Goal: Task Accomplishment & Management: Complete application form

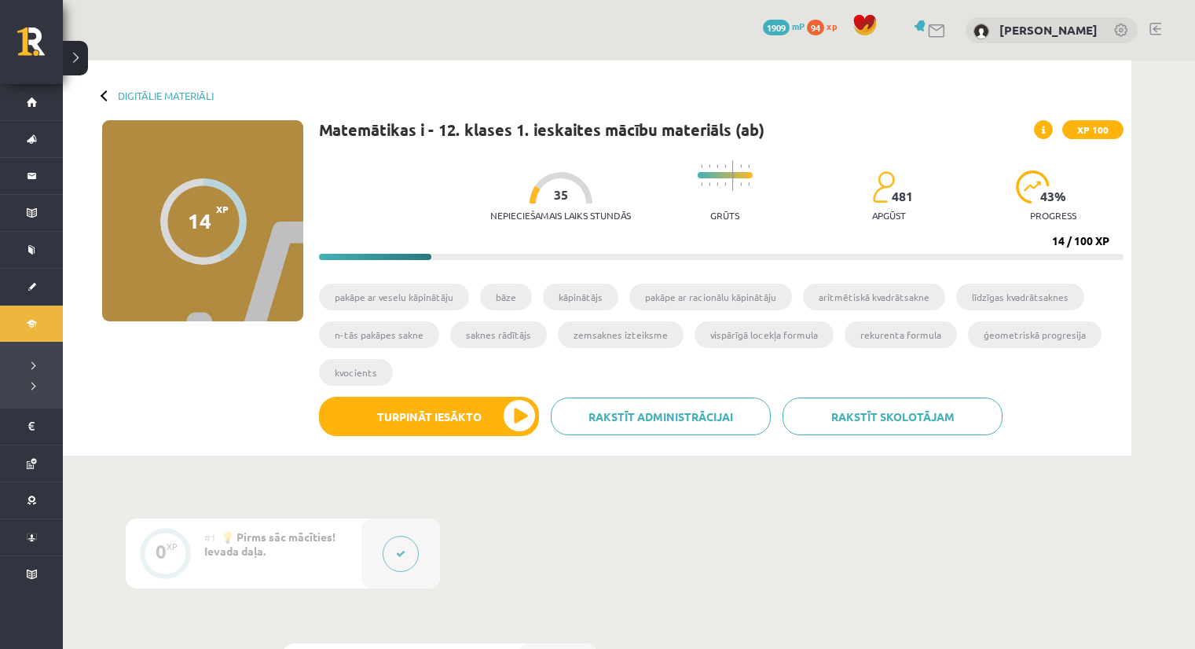
scroll to position [867, 0]
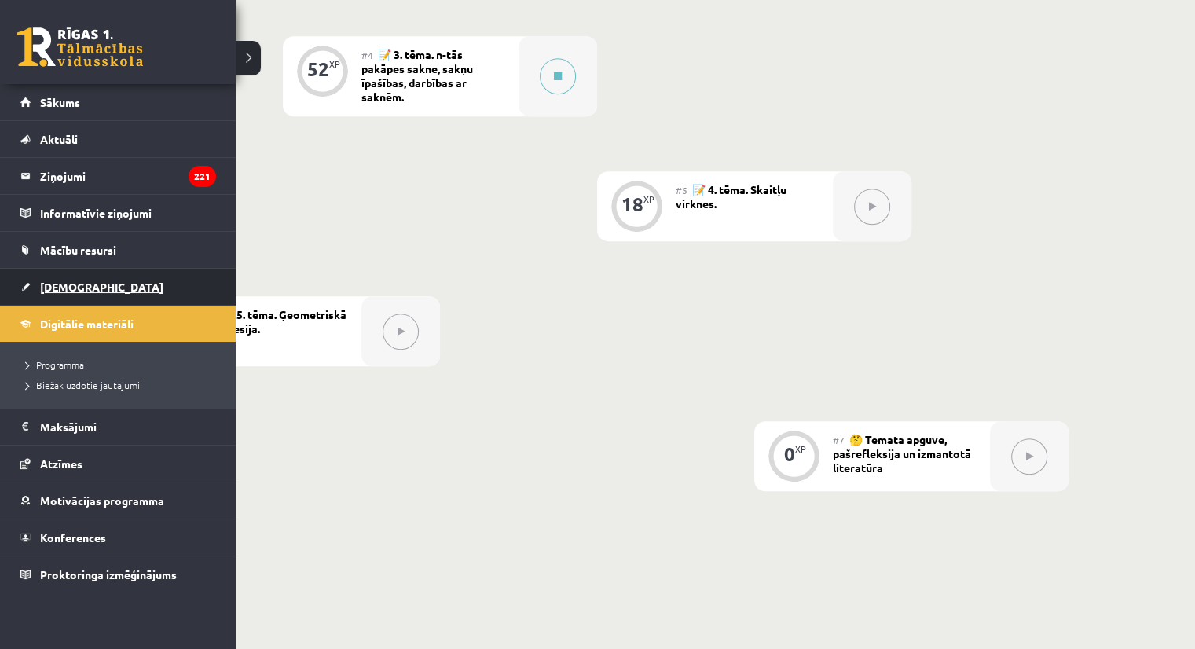
click at [64, 295] on link "[DEMOGRAPHIC_DATA]" at bounding box center [118, 287] width 196 height 36
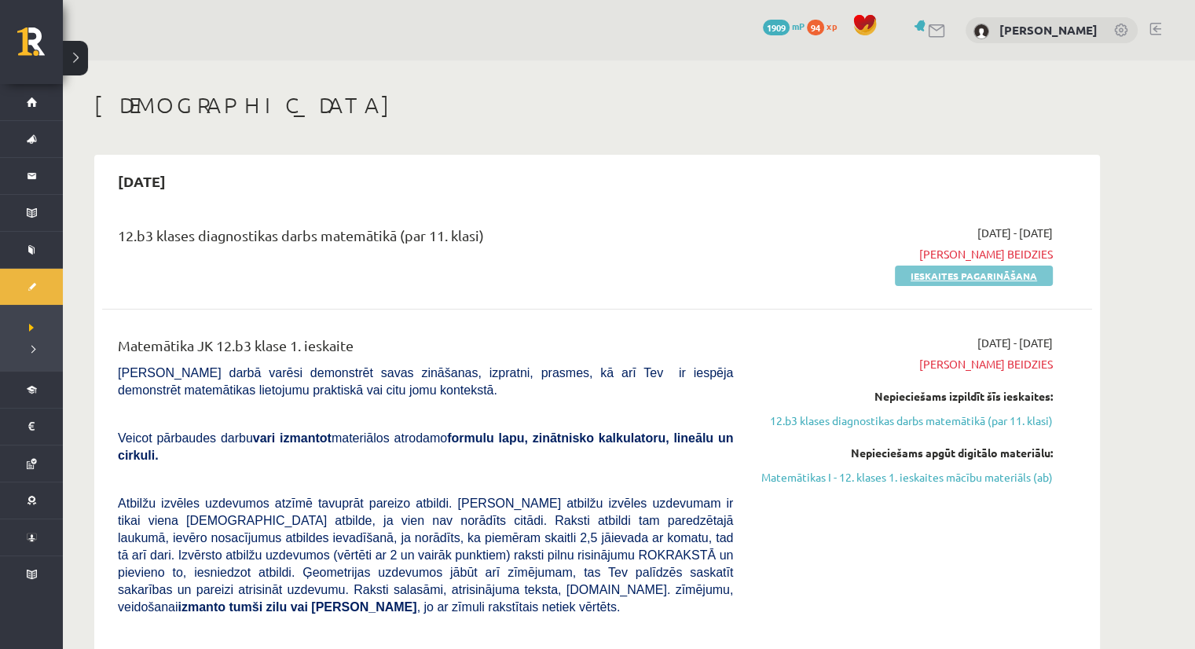
click at [925, 279] on link "Ieskaites pagarināšana" at bounding box center [974, 275] width 158 height 20
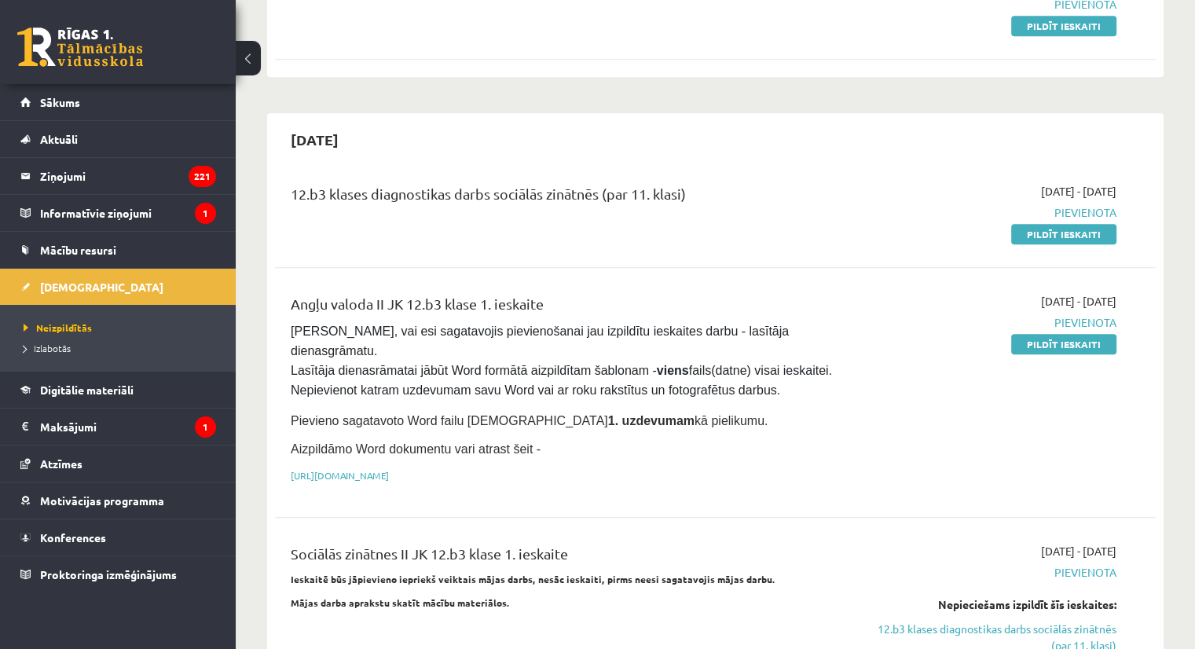
scroll to position [1001, 0]
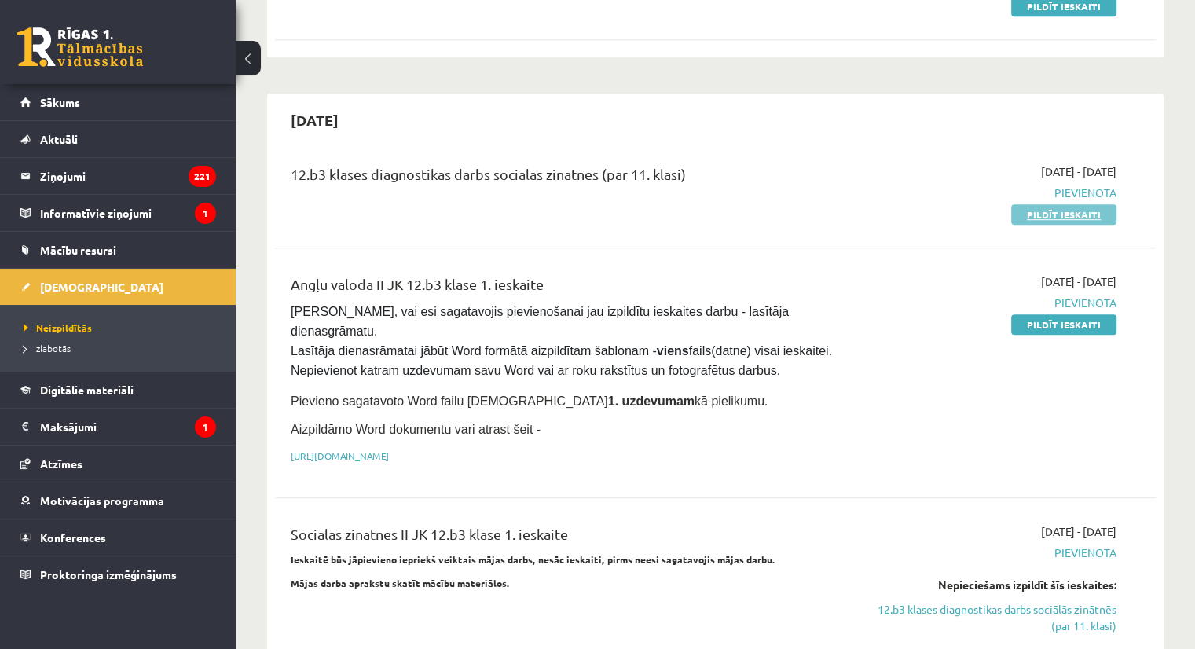
click at [1064, 204] on link "Pildīt ieskaiti" at bounding box center [1063, 214] width 105 height 20
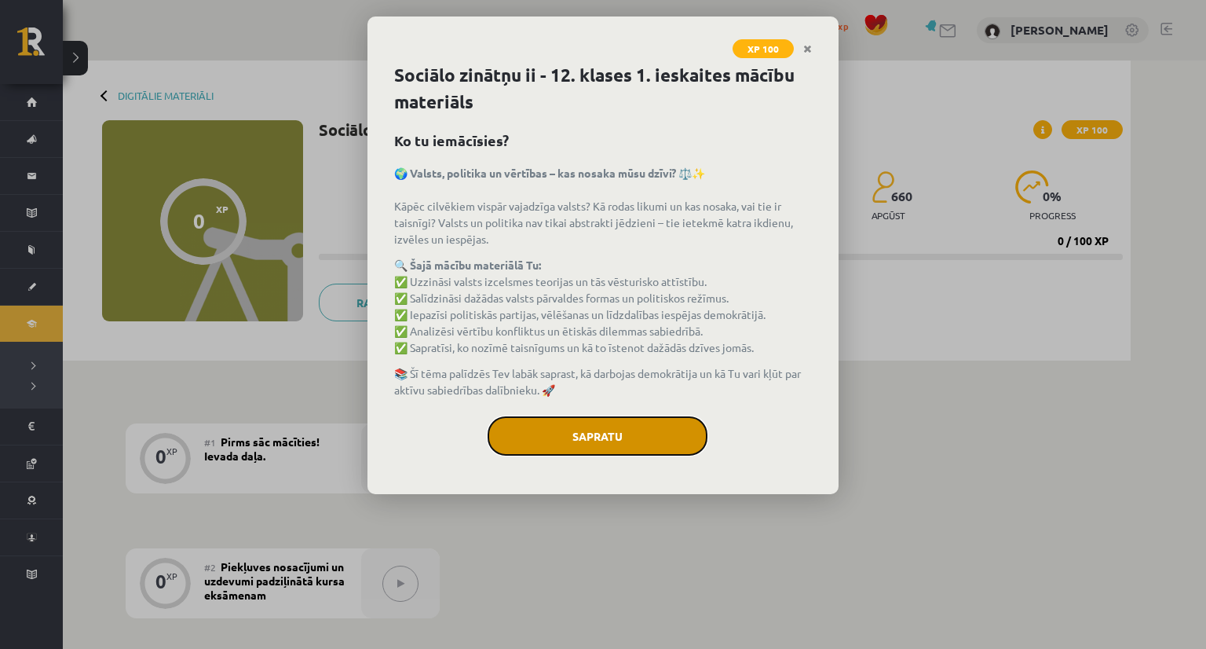
click at [619, 423] on button "Sapratu" at bounding box center [598, 435] width 220 height 39
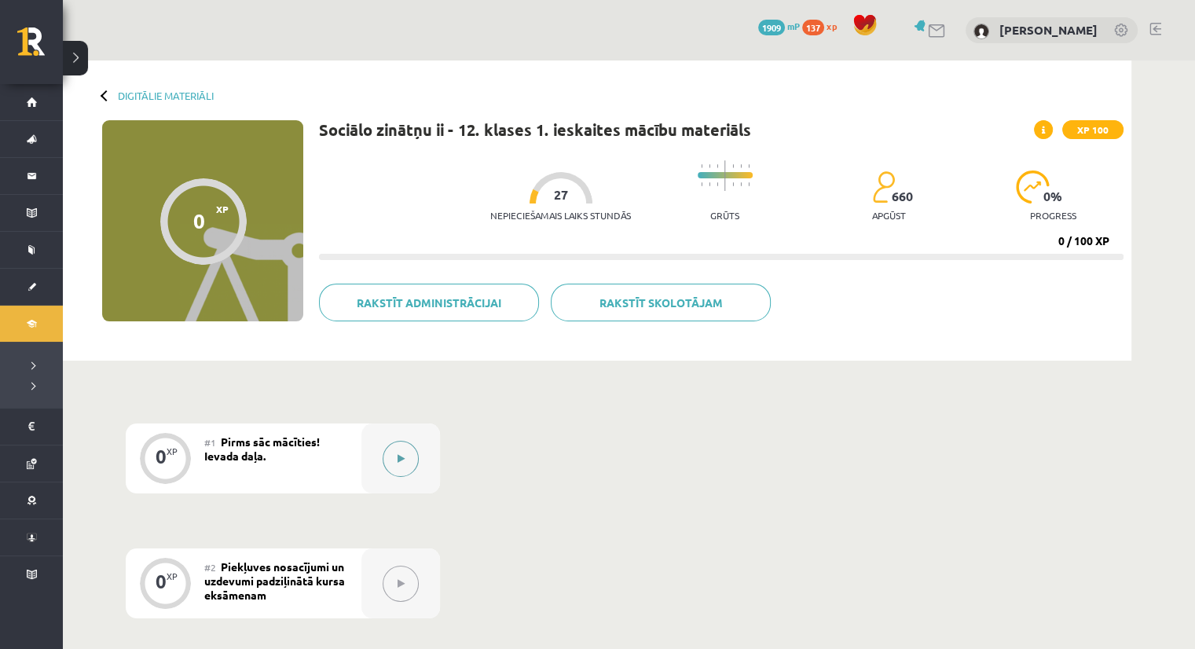
click at [423, 466] on div at bounding box center [400, 458] width 79 height 70
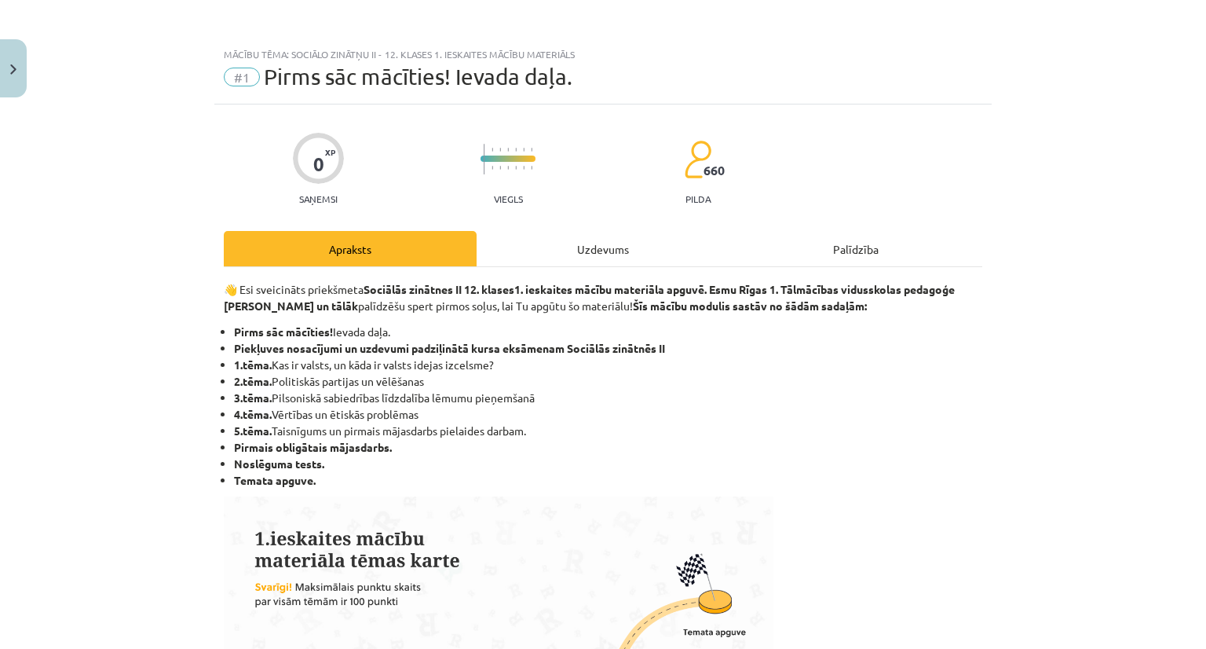
click at [1147, 139] on div "Mācību tēma: Sociālo zinātņu ii - 12. klases 1. ieskaites mācību materiāls #1 P…" at bounding box center [603, 324] width 1206 height 649
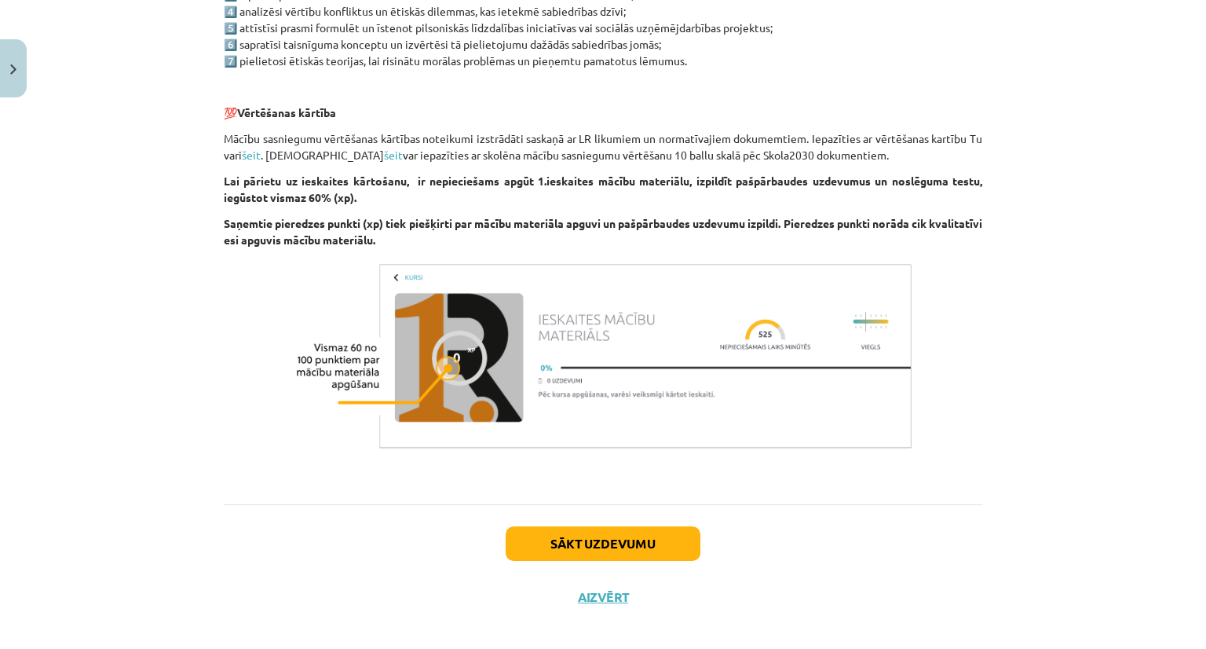
scroll to position [927, 0]
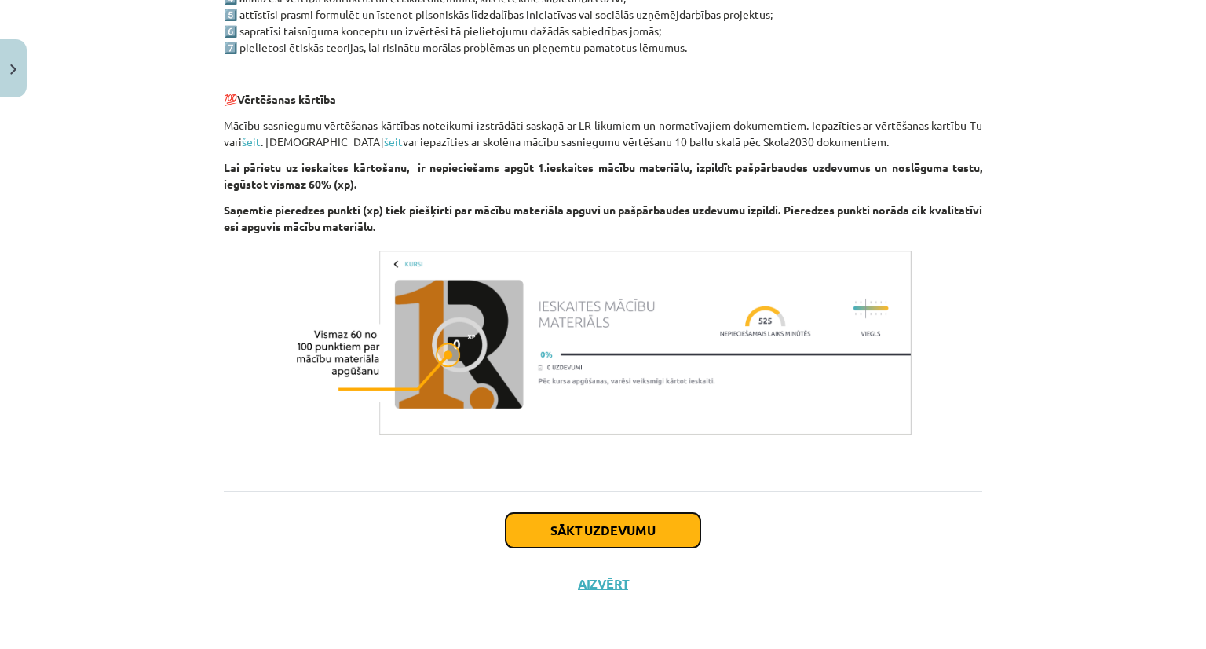
click at [591, 532] on button "Sākt uzdevumu" at bounding box center [603, 530] width 195 height 35
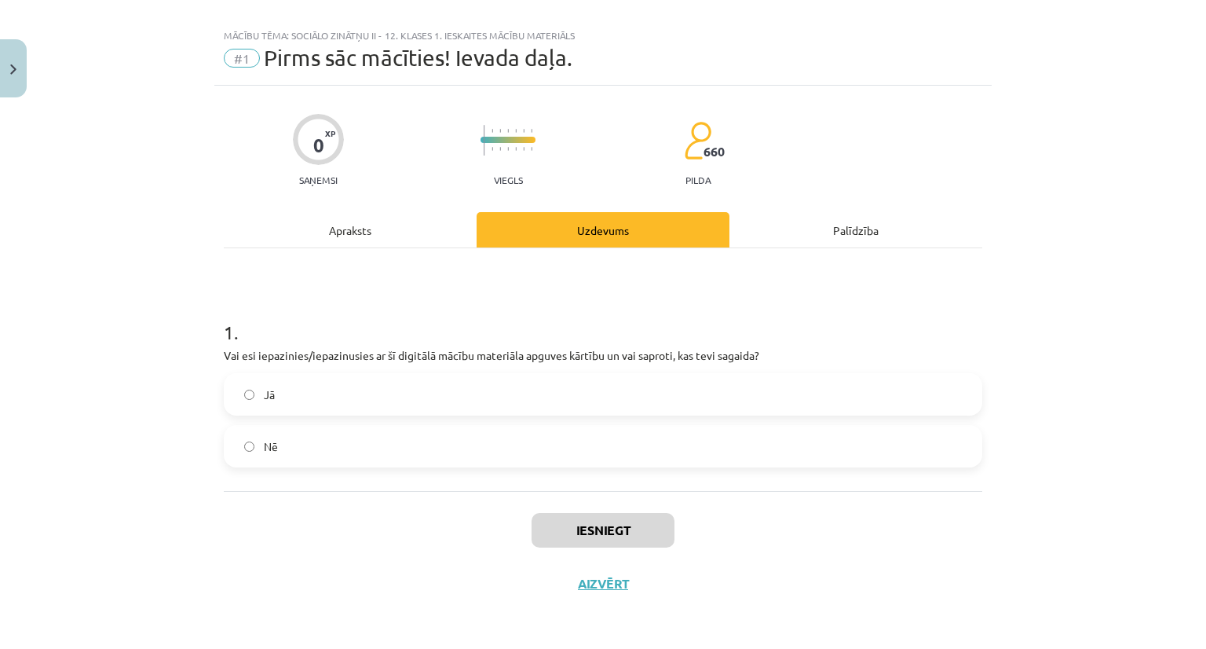
click at [574, 392] on label "Jā" at bounding box center [603, 394] width 756 height 39
click at [595, 529] on button "Iesniegt" at bounding box center [603, 530] width 143 height 35
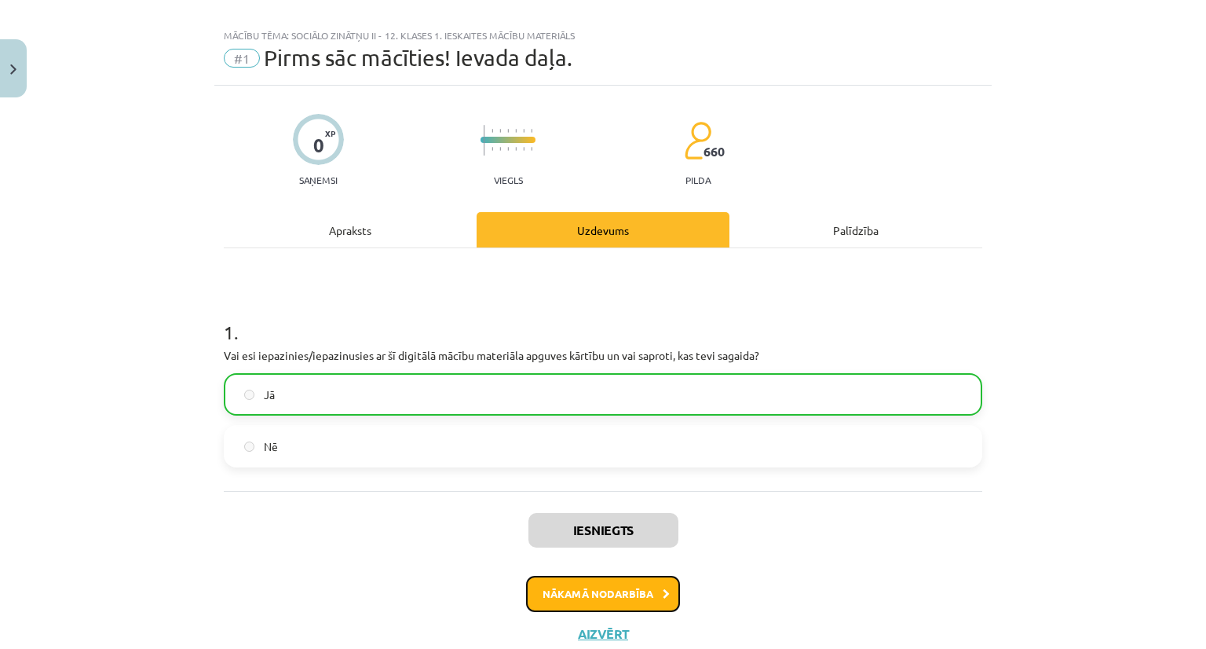
click at [591, 591] on button "Nākamā nodarbība" at bounding box center [603, 594] width 154 height 36
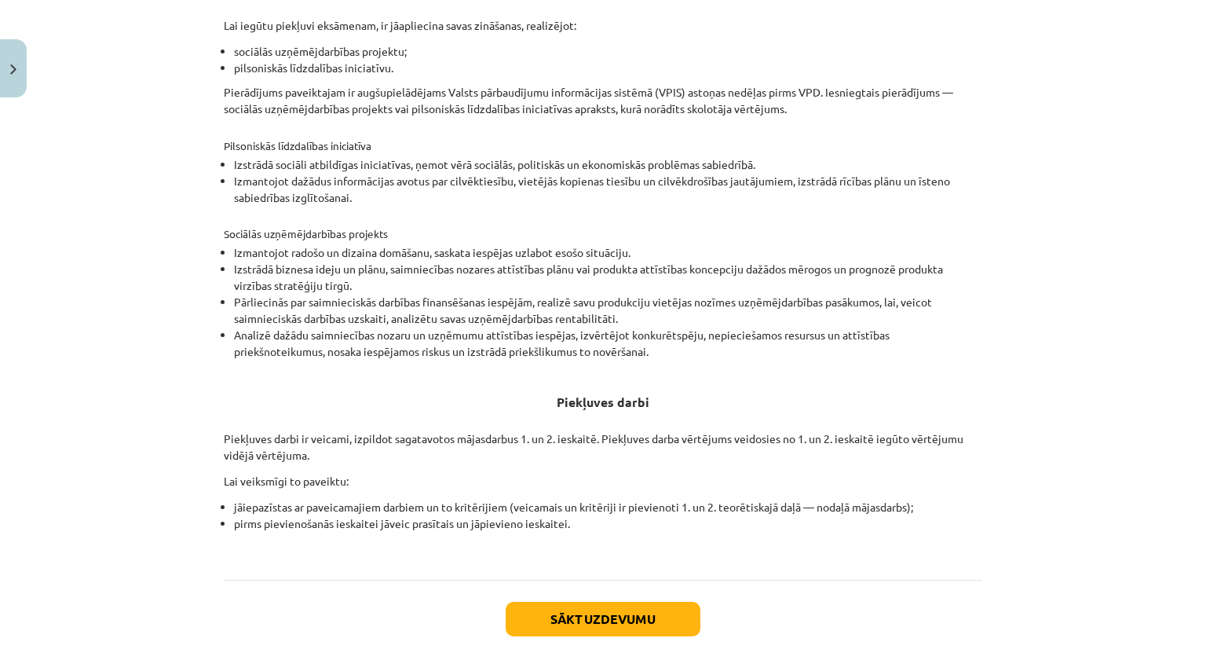
scroll to position [391, 0]
click at [609, 620] on button "Sākt uzdevumu" at bounding box center [603, 617] width 195 height 35
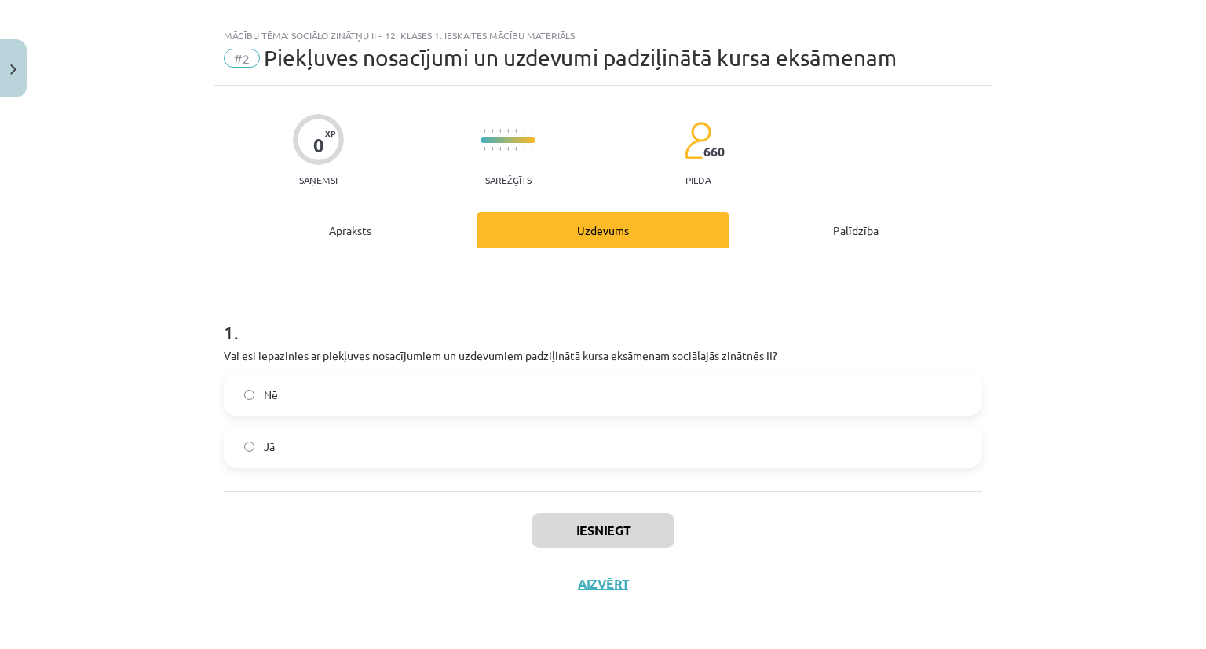
click at [599, 456] on label "Jā" at bounding box center [603, 445] width 756 height 39
click at [591, 510] on div "Iesniegt Aizvērt" at bounding box center [603, 546] width 759 height 110
click at [588, 527] on button "Iesniegt" at bounding box center [603, 530] width 143 height 35
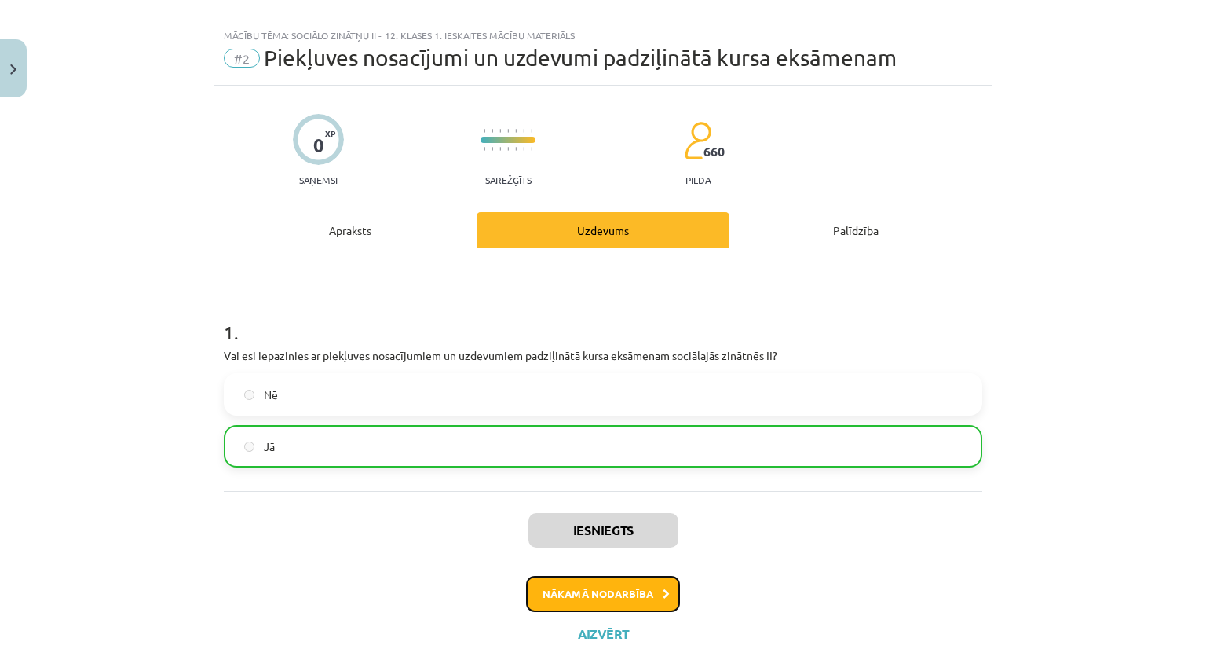
click at [588, 584] on button "Nākamā nodarbība" at bounding box center [603, 594] width 154 height 36
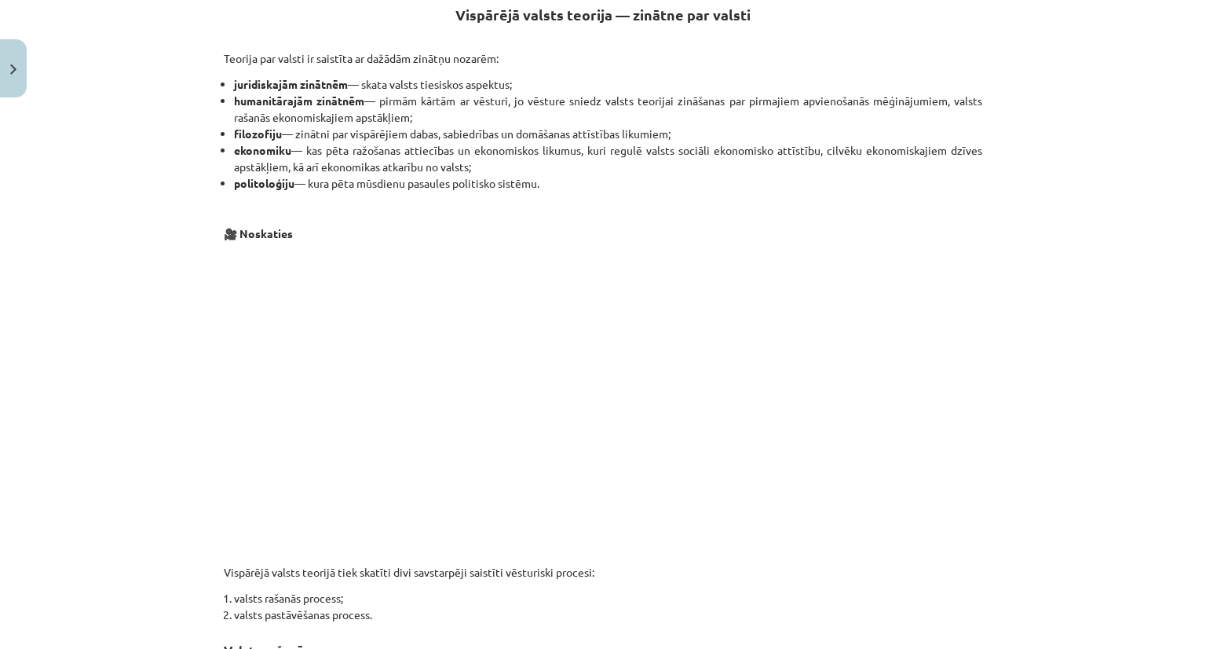
scroll to position [141, 0]
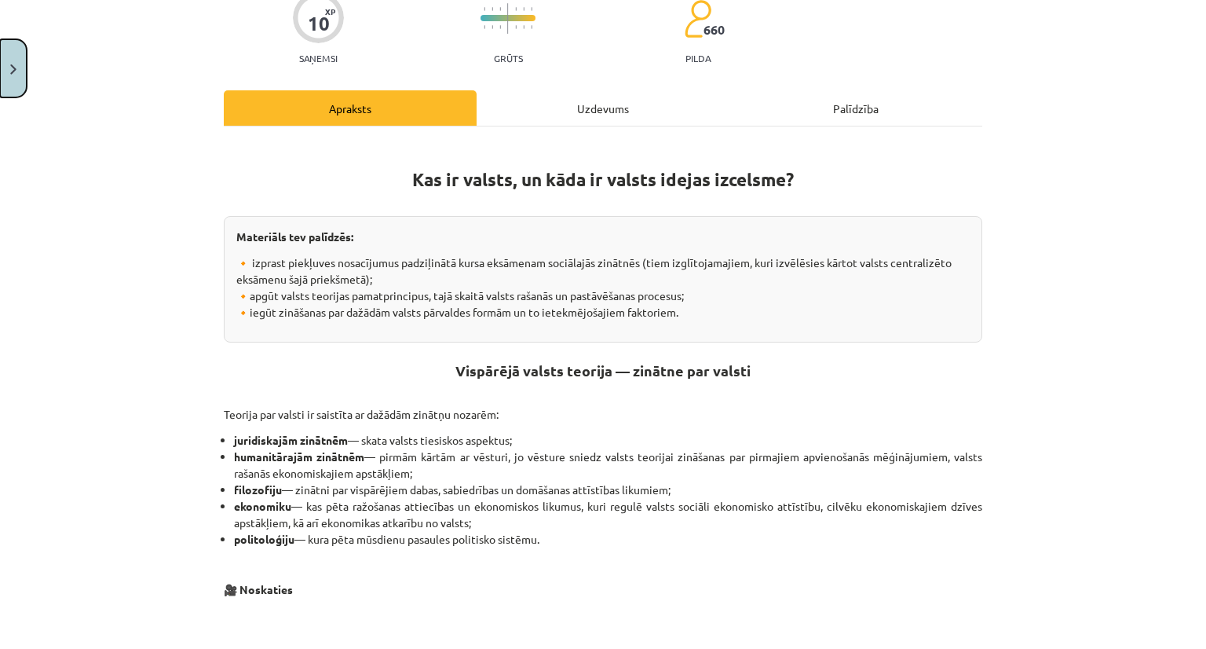
click at [2, 70] on button "Close" at bounding box center [13, 68] width 27 height 58
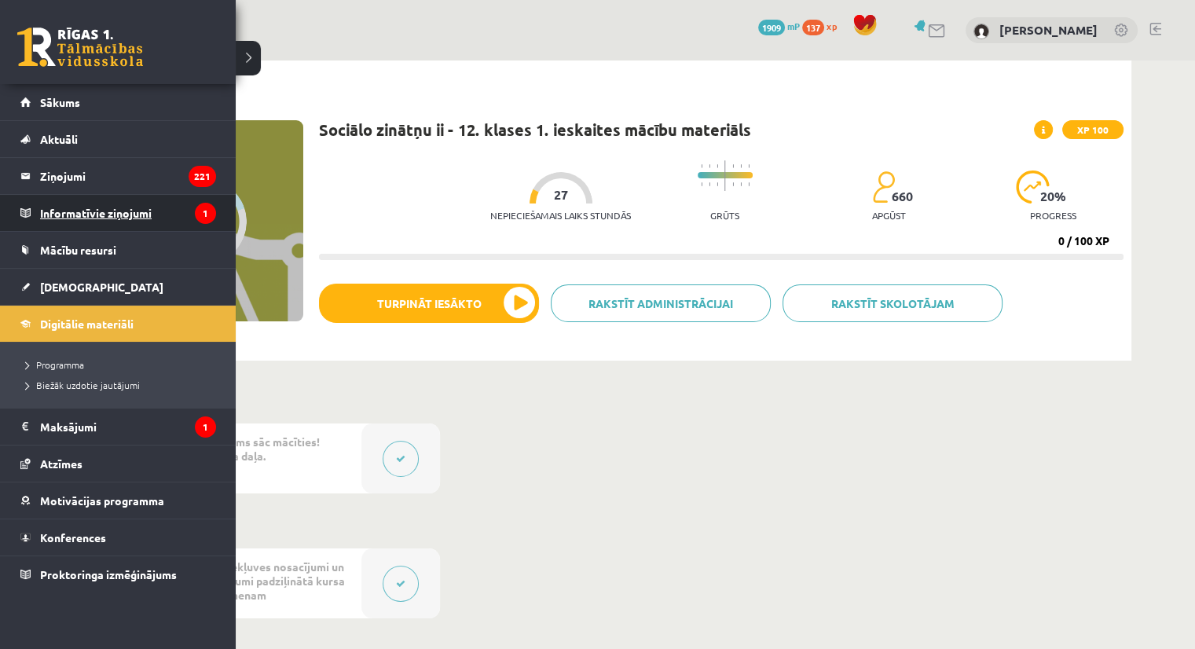
click at [96, 196] on legend "Informatīvie ziņojumi 1" at bounding box center [128, 213] width 176 height 36
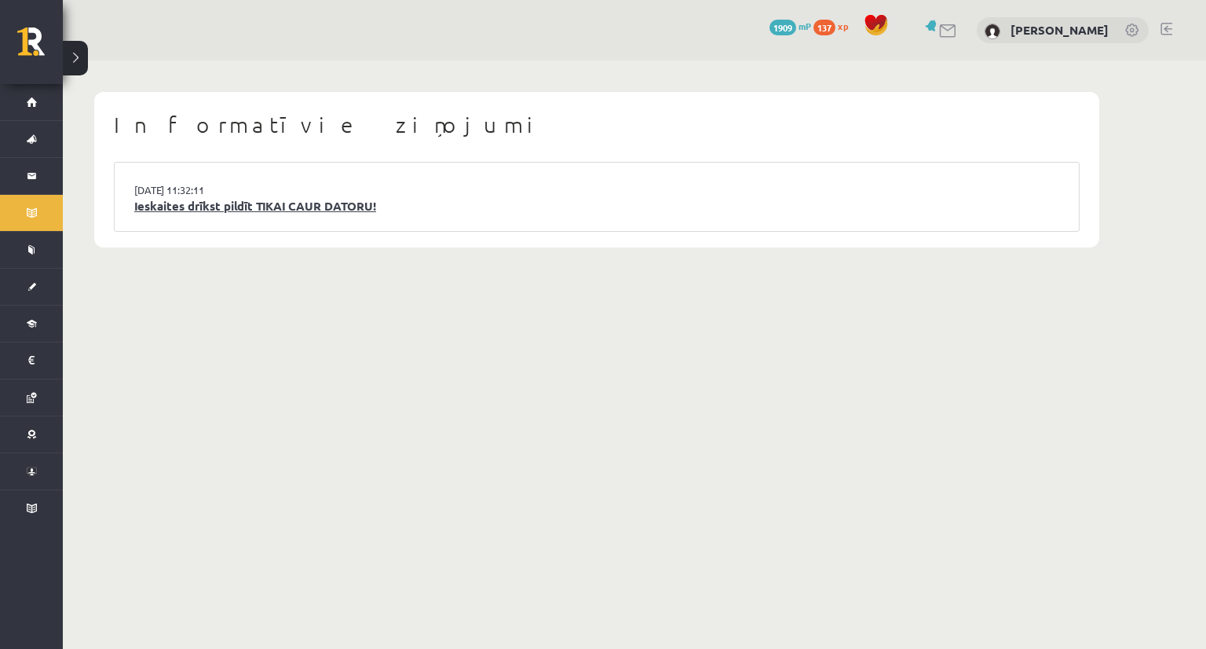
click at [167, 210] on link "Ieskaites drīkst pildīt TIKAI CAUR DATORU!" at bounding box center [596, 206] width 925 height 18
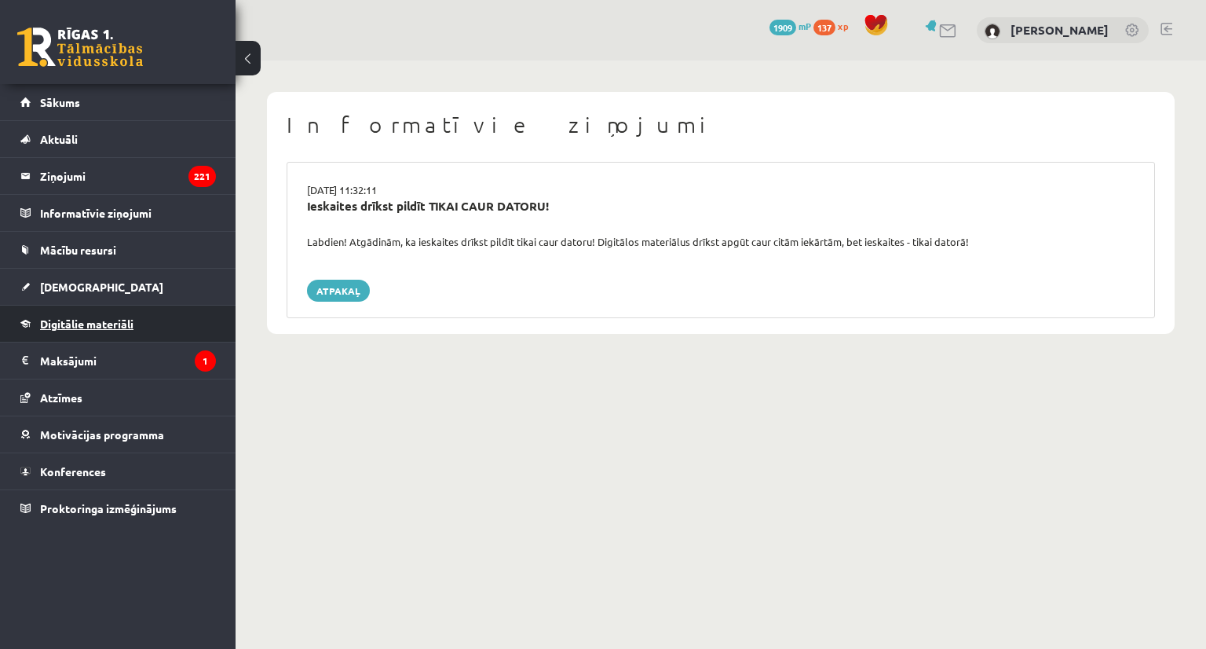
click at [145, 310] on link "Digitālie materiāli" at bounding box center [118, 324] width 196 height 36
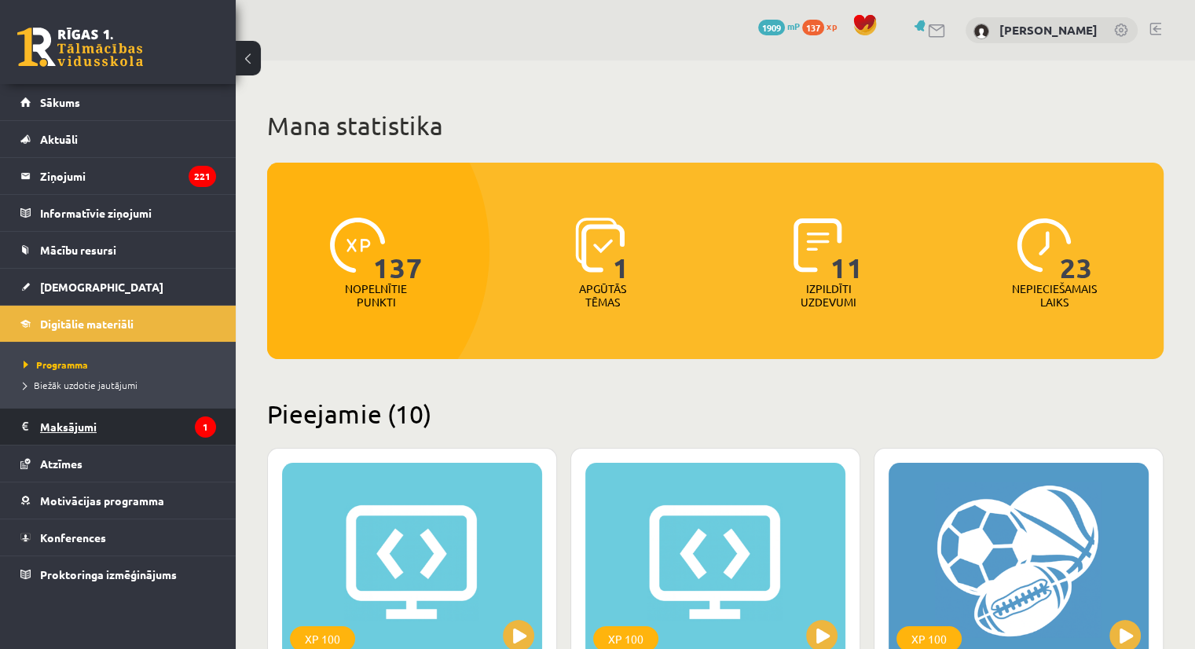
click at [123, 424] on legend "Maksājumi 1" at bounding box center [128, 426] width 176 height 36
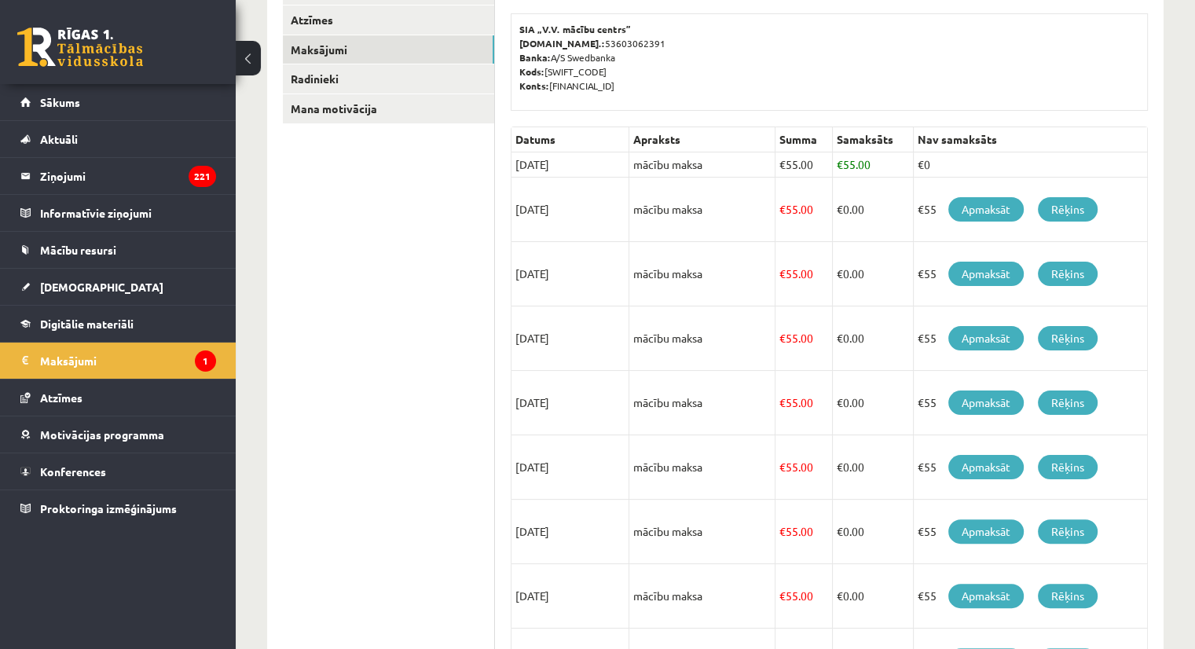
scroll to position [185, 0]
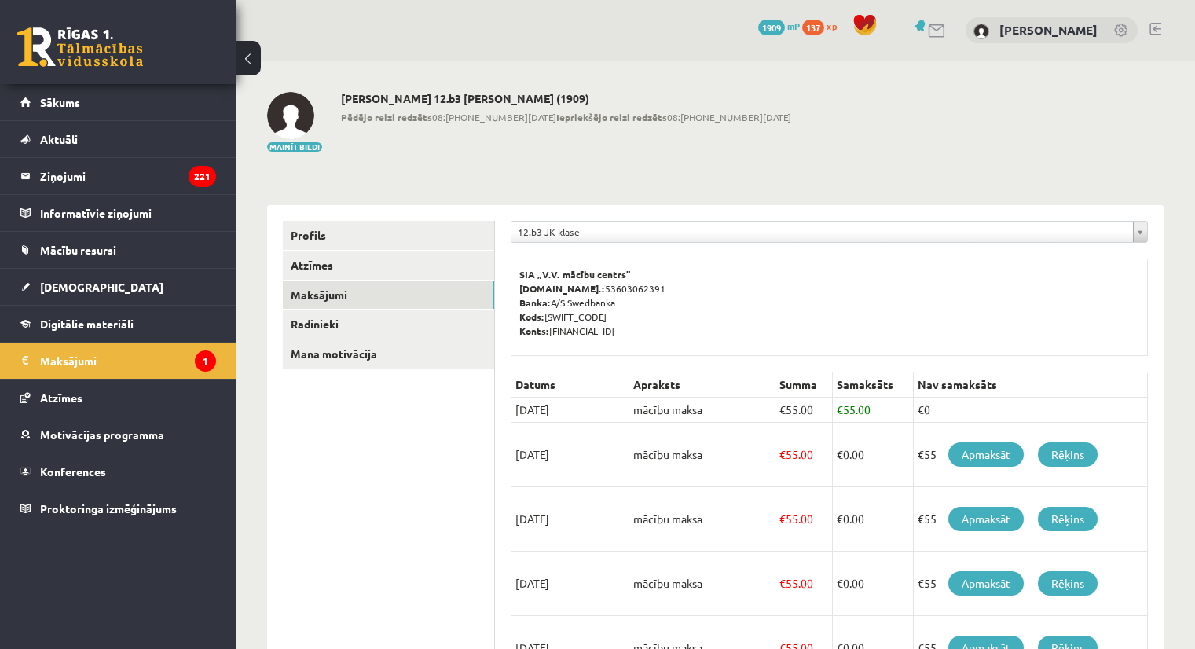
scroll to position [185, 0]
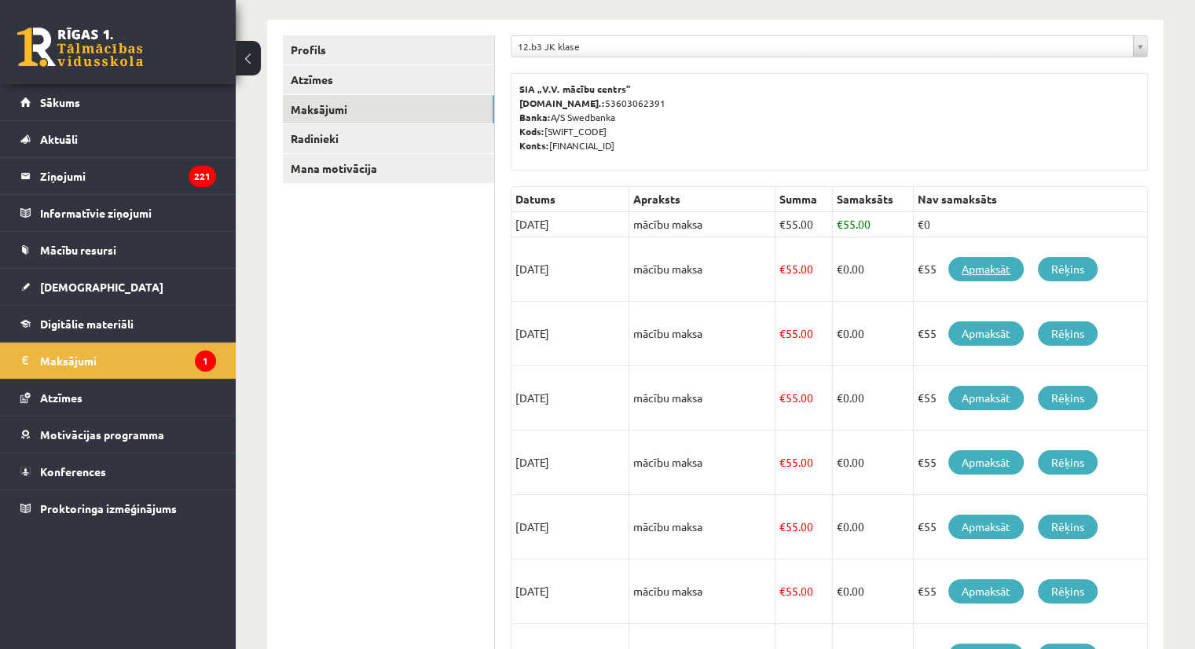
click at [1018, 269] on link "Apmaksāt" at bounding box center [985, 269] width 75 height 24
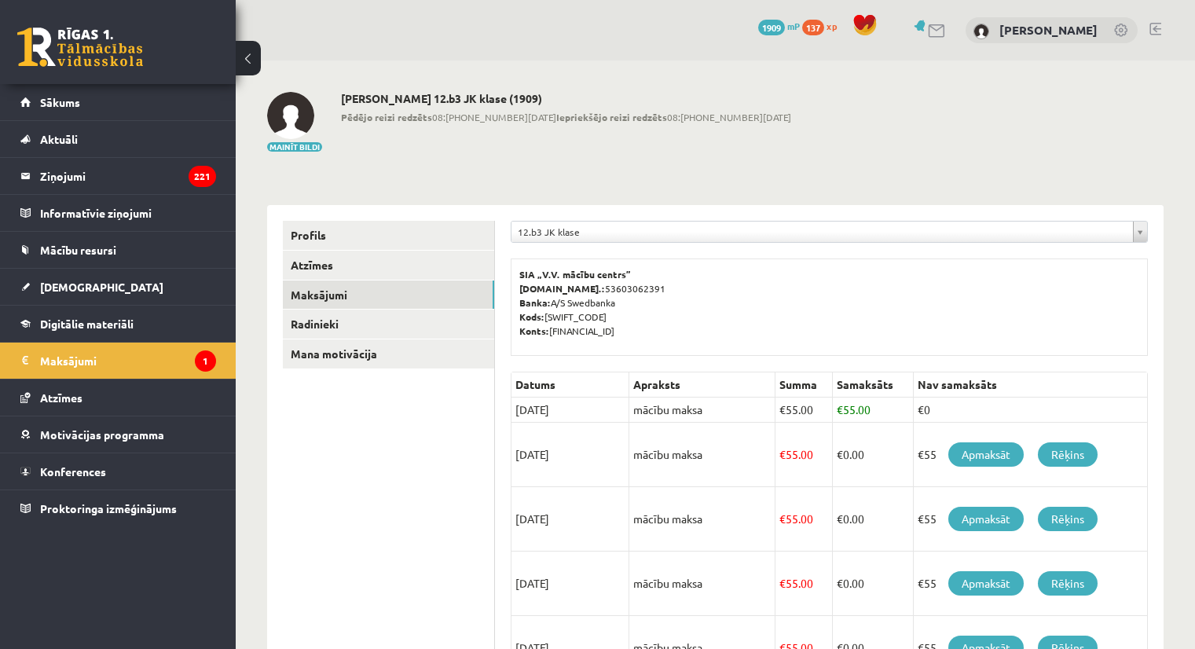
scroll to position [185, 0]
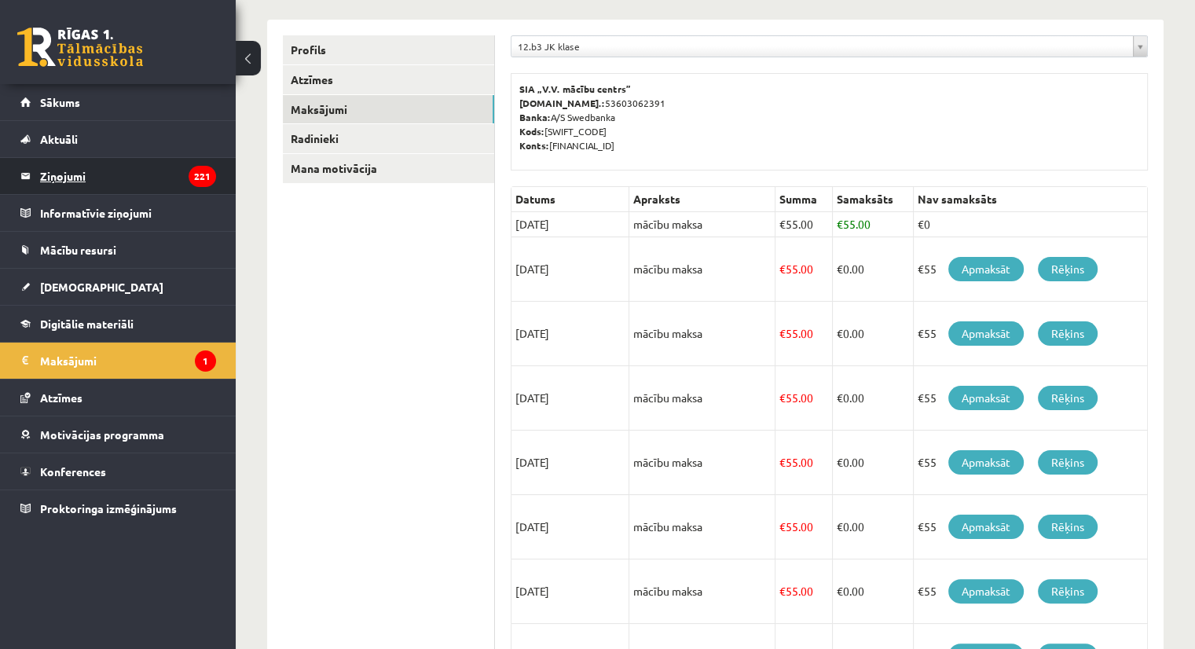
click at [150, 180] on legend "Ziņojumi 221" at bounding box center [128, 176] width 176 height 36
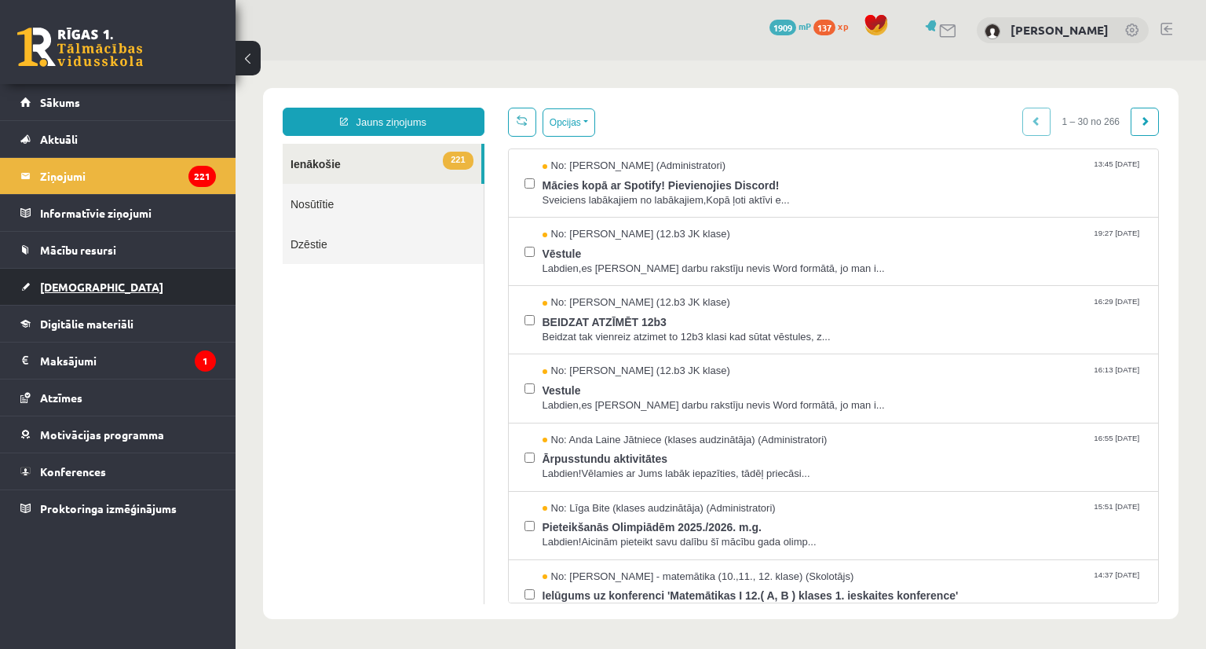
click at [126, 300] on link "[DEMOGRAPHIC_DATA]" at bounding box center [118, 287] width 196 height 36
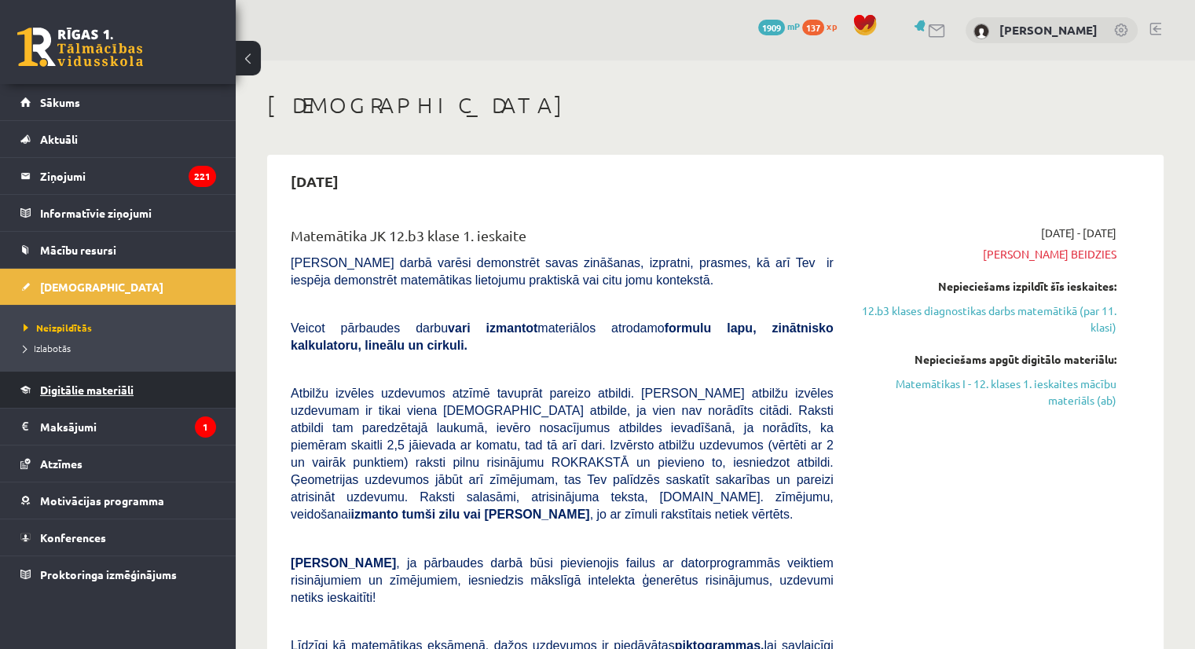
click at [101, 396] on link "Digitālie materiāli" at bounding box center [118, 390] width 196 height 36
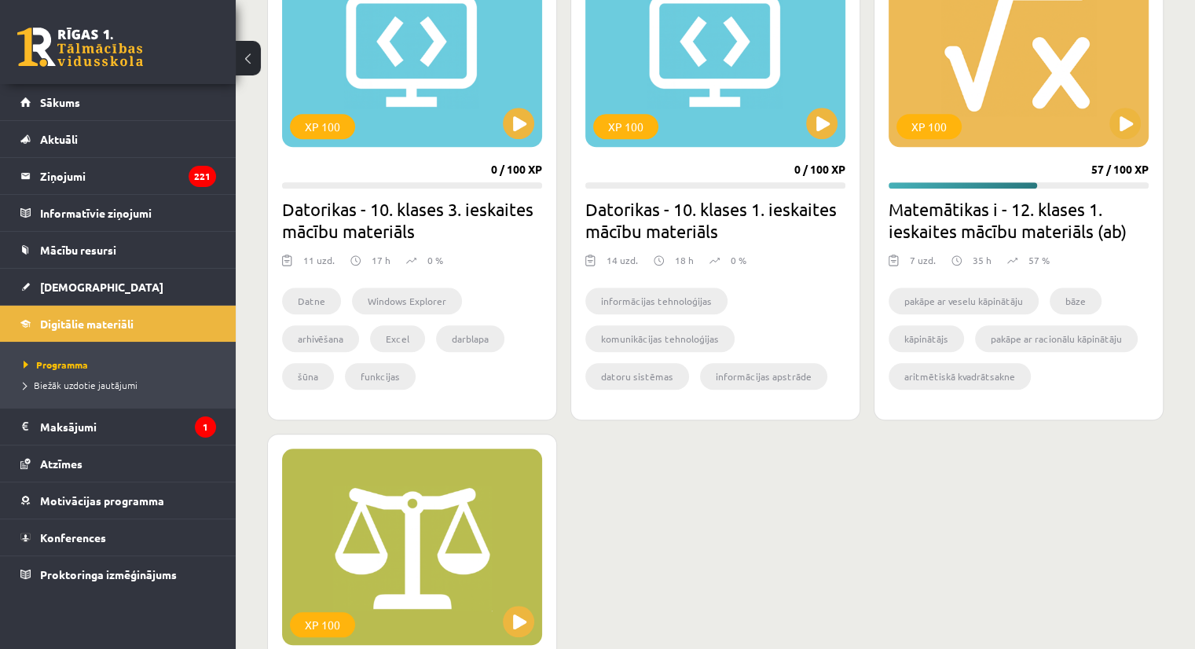
scroll to position [1419, 0]
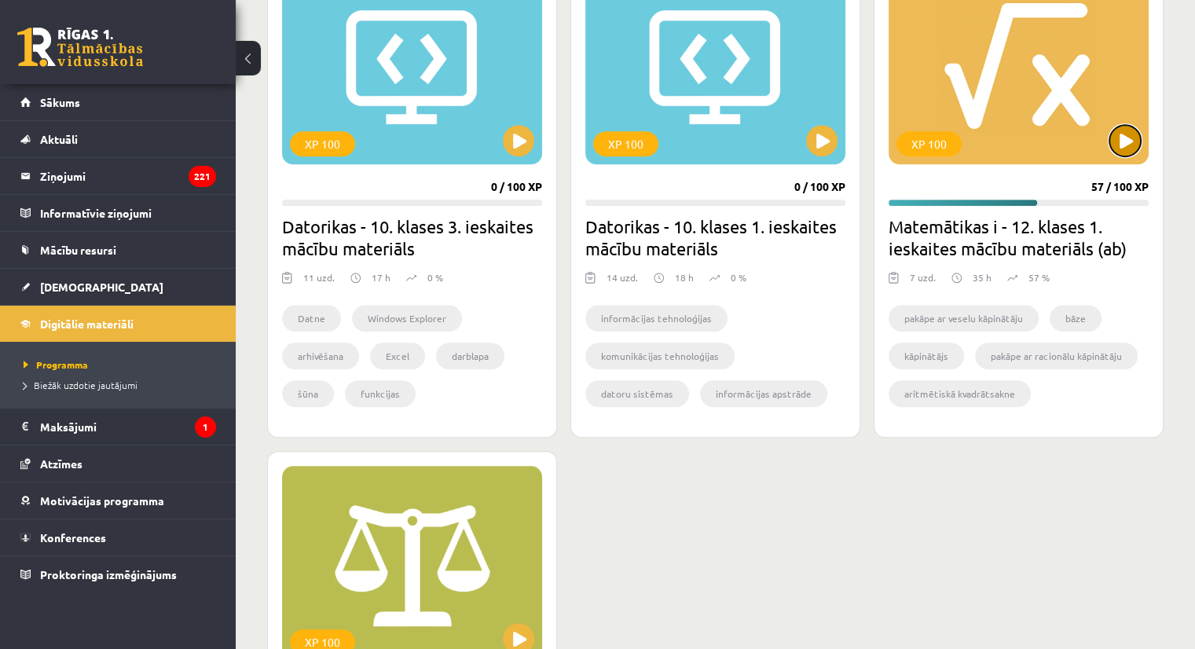
click at [1119, 139] on button at bounding box center [1124, 140] width 31 height 31
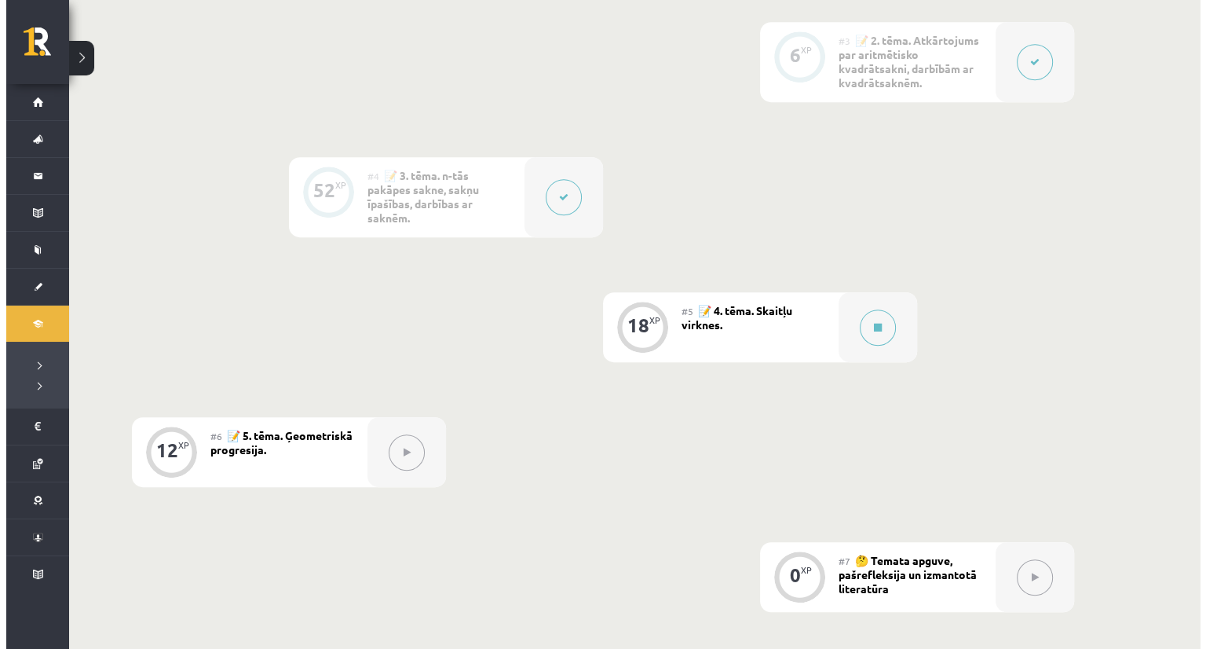
scroll to position [748, 0]
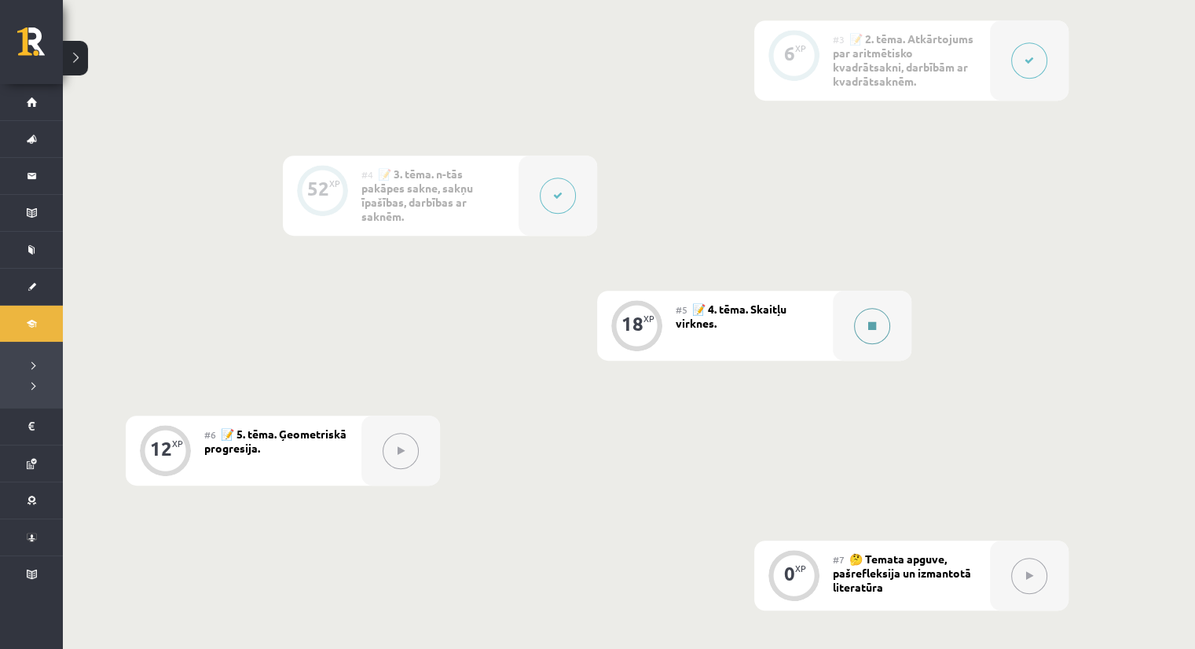
click at [887, 331] on button at bounding box center [872, 326] width 36 height 36
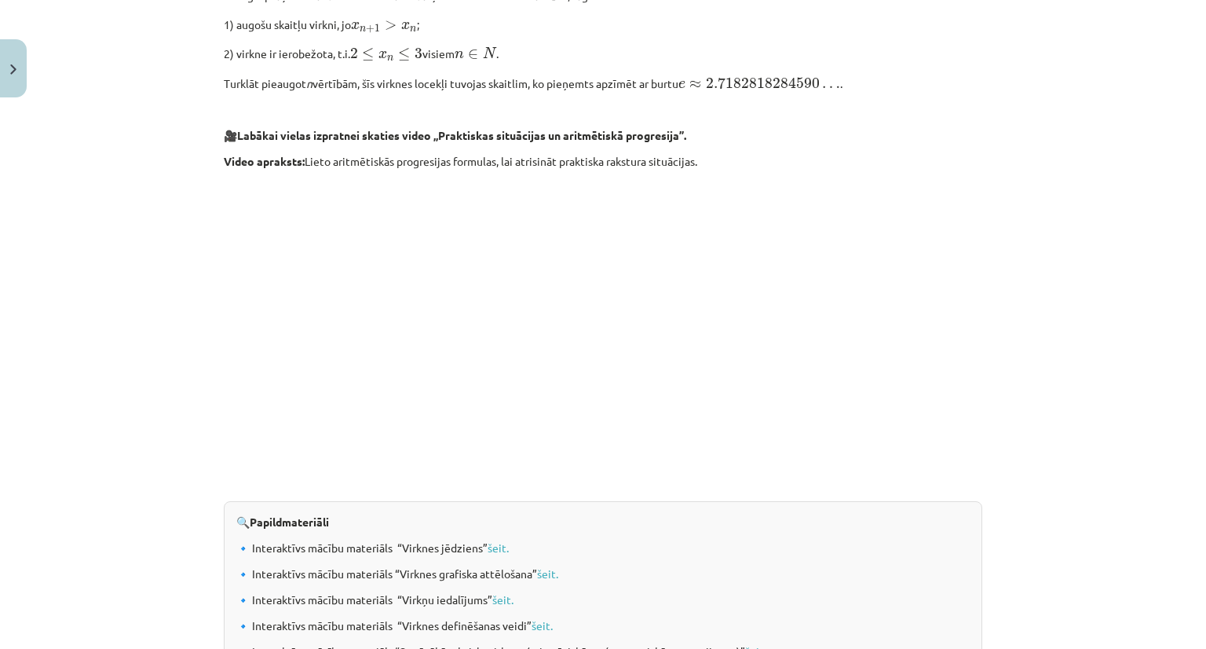
scroll to position [1351, 0]
